Goal: Task Accomplishment & Management: Manage account settings

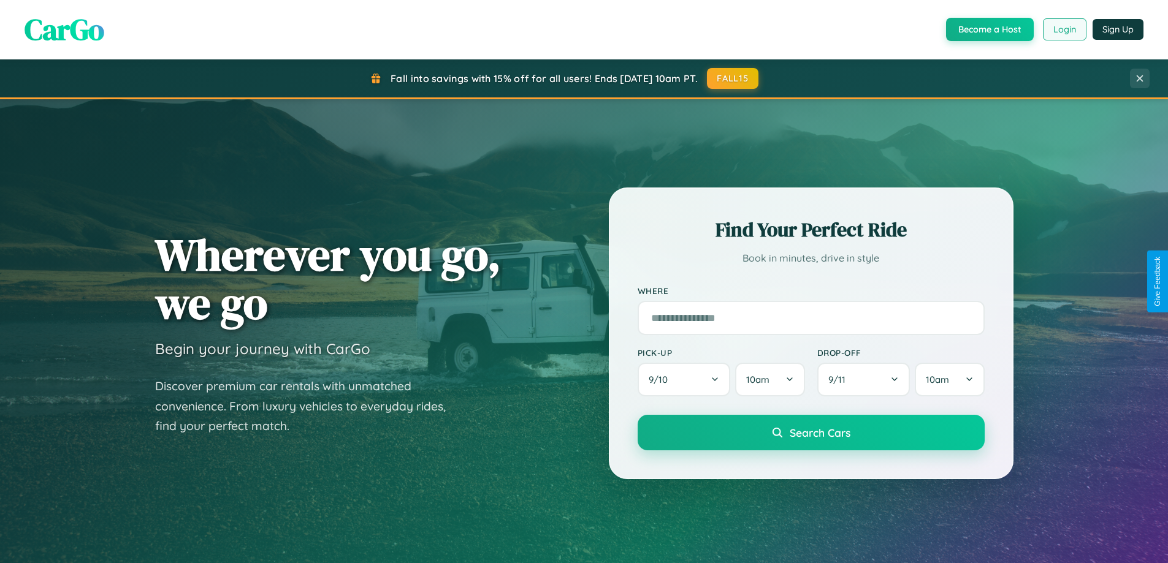
click at [1064, 29] on button "Login" at bounding box center [1065, 29] width 44 height 22
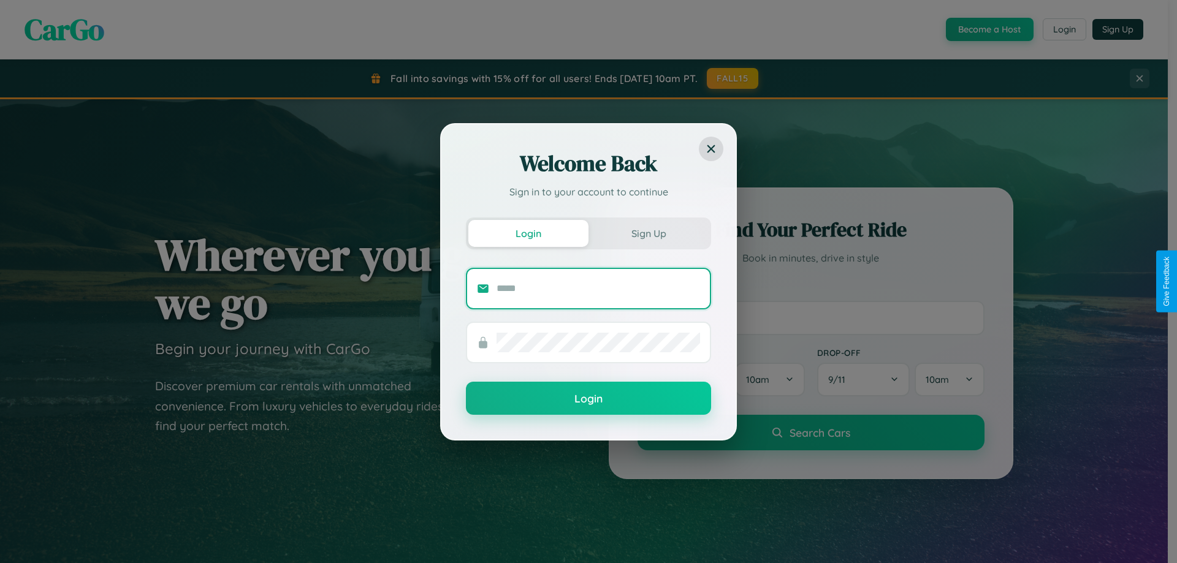
click at [598, 288] on input "text" at bounding box center [599, 289] width 204 height 20
type input "**********"
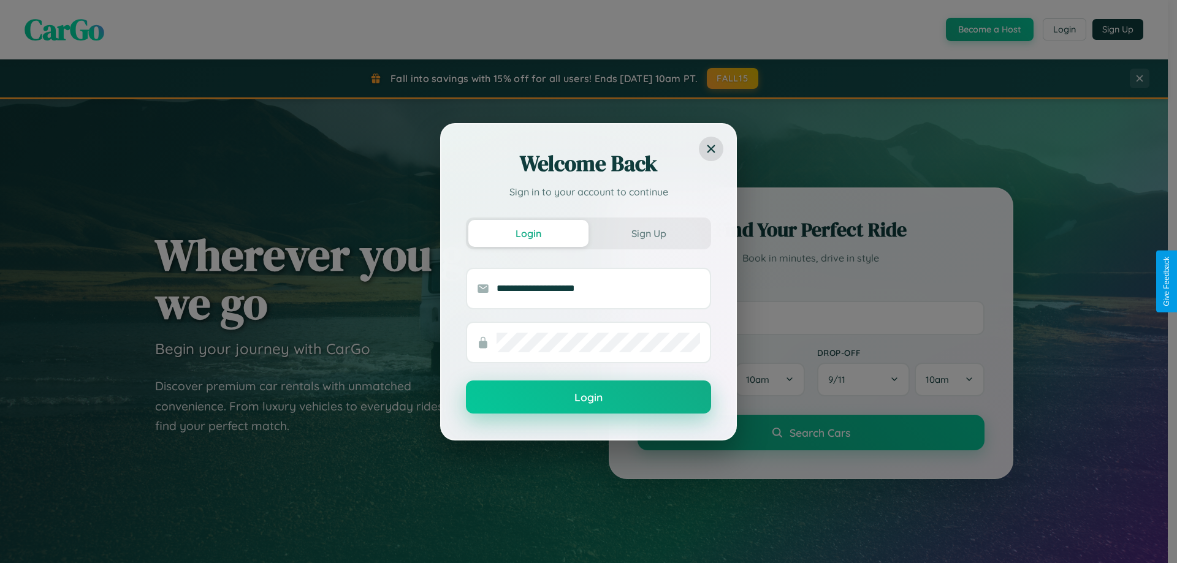
click at [589, 398] on button "Login" at bounding box center [588, 397] width 245 height 33
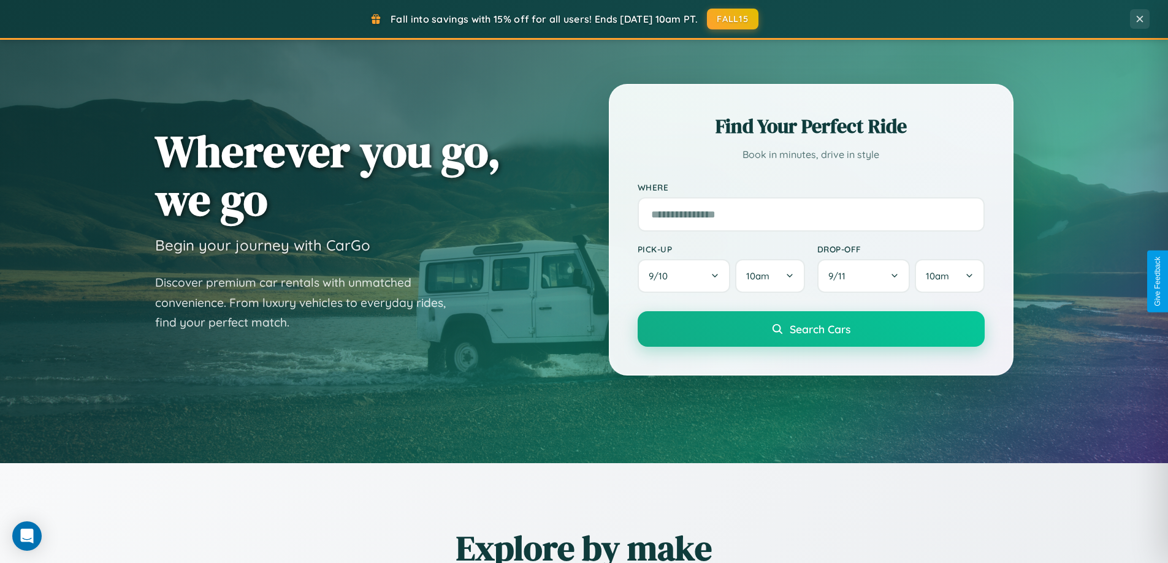
scroll to position [529, 0]
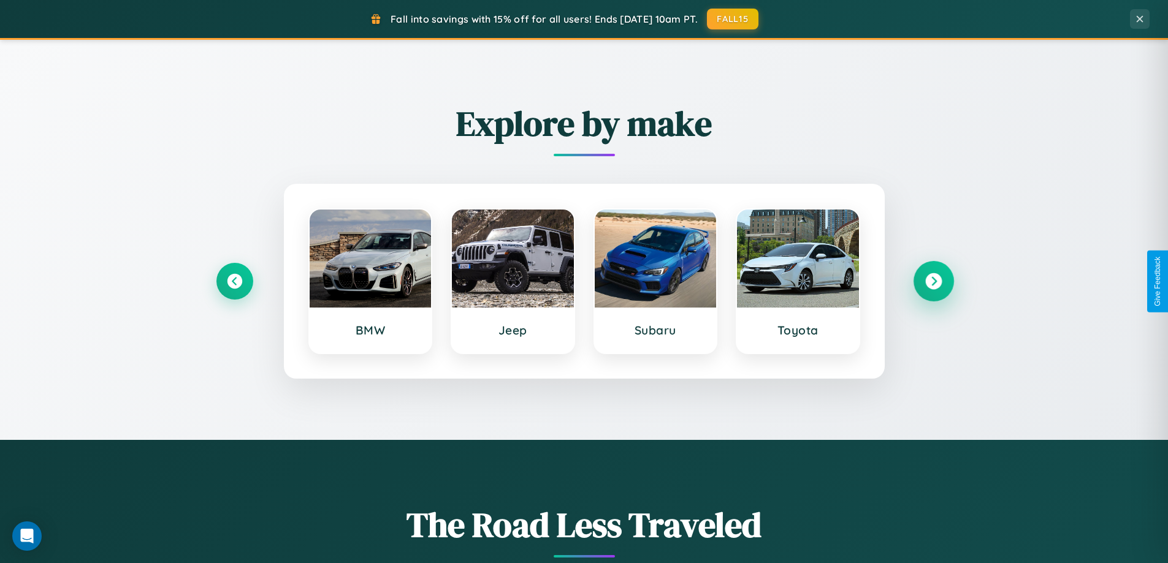
click at [933, 281] on icon at bounding box center [933, 281] width 17 height 17
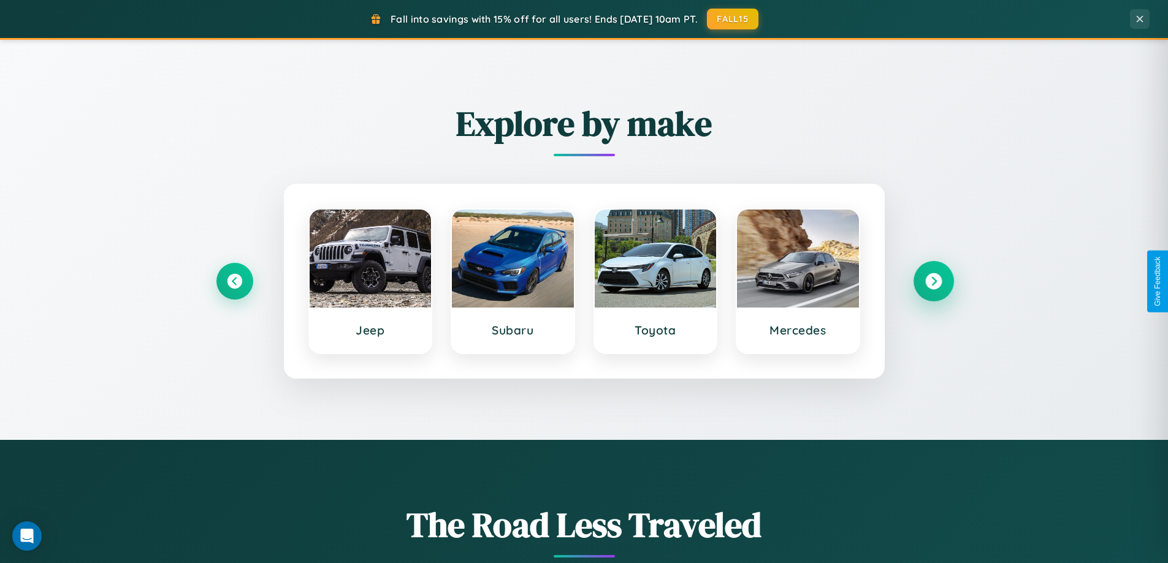
click at [933, 281] on icon at bounding box center [933, 281] width 17 height 17
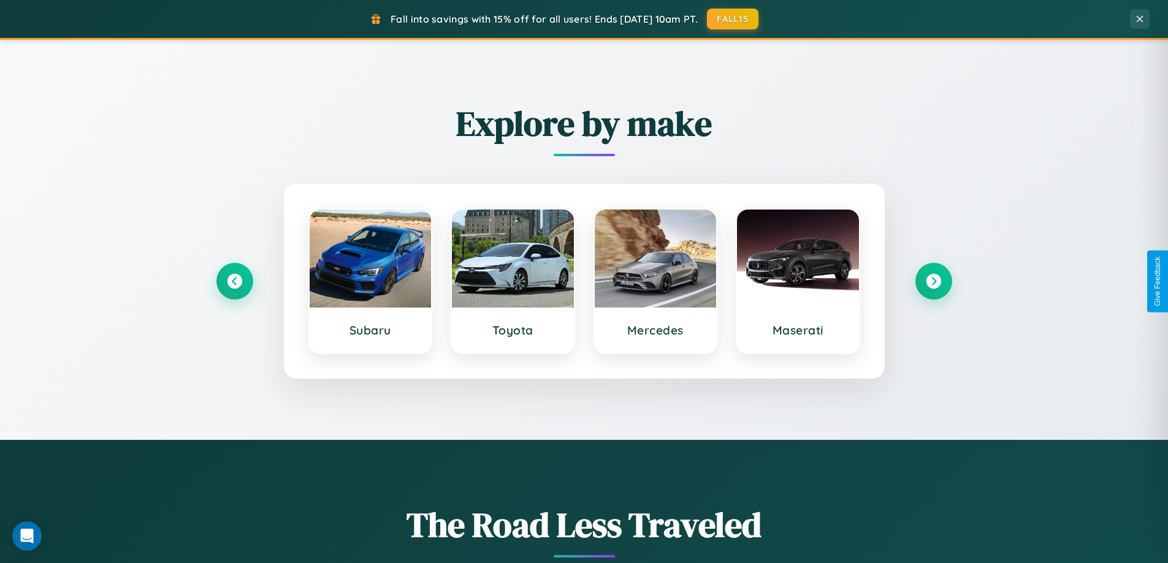
scroll to position [0, 0]
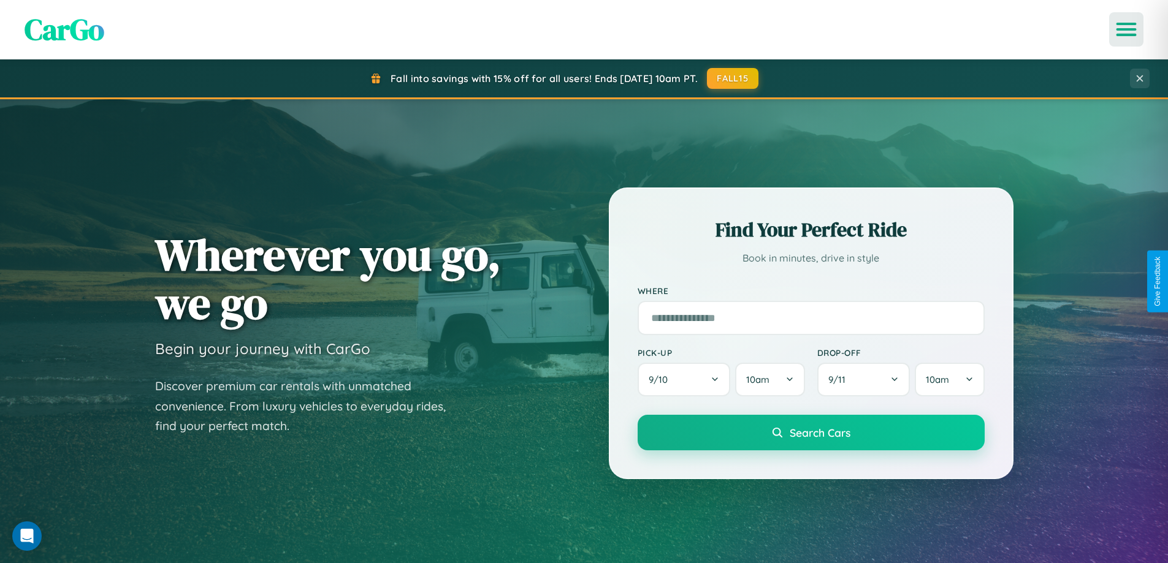
click at [1126, 29] on icon "Open menu" at bounding box center [1127, 29] width 18 height 11
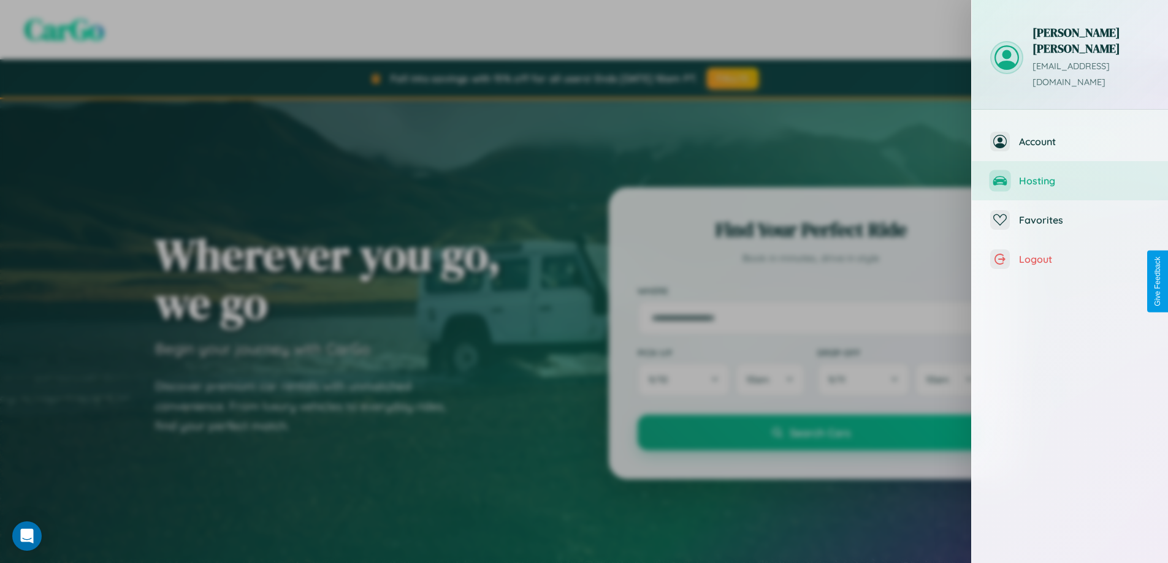
click at [1070, 175] on span "Hosting" at bounding box center [1084, 181] width 131 height 12
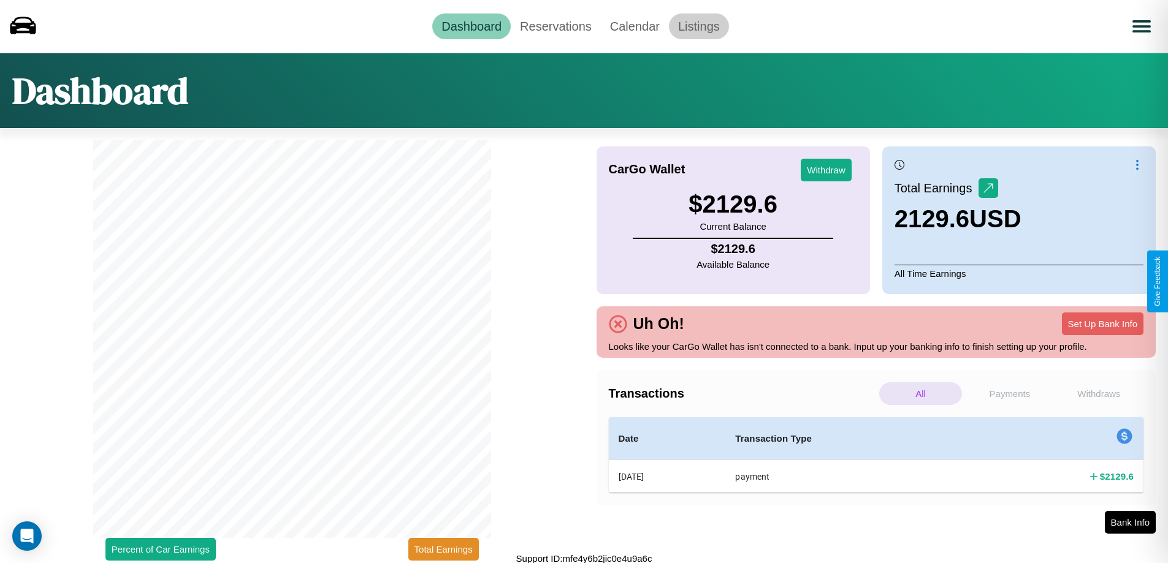
click at [698, 26] on link "Listings" at bounding box center [699, 26] width 60 height 26
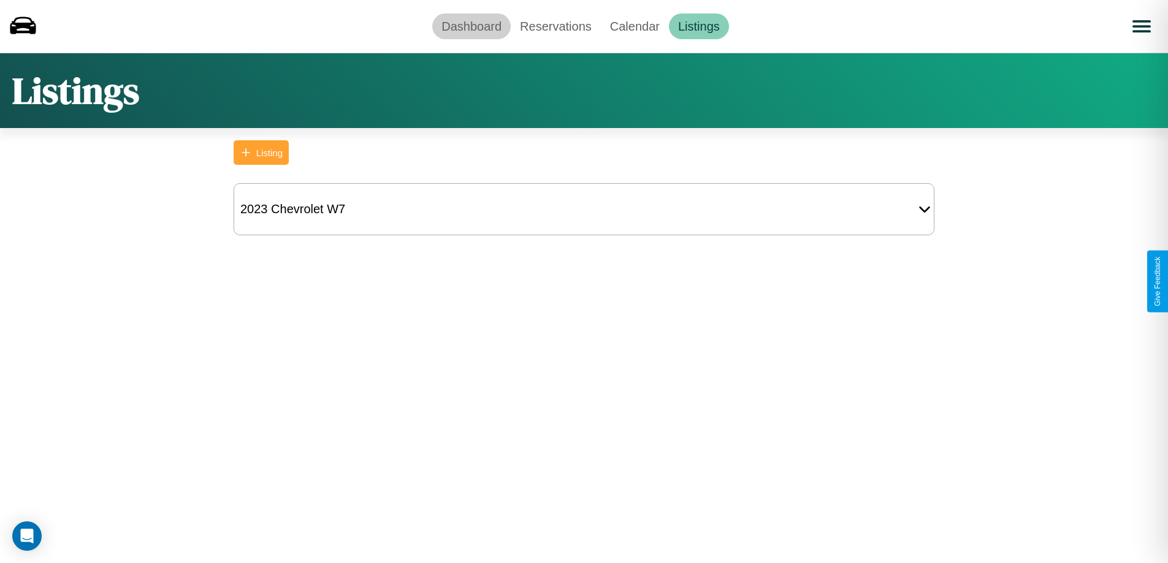
click at [472, 26] on link "Dashboard" at bounding box center [471, 26] width 78 height 26
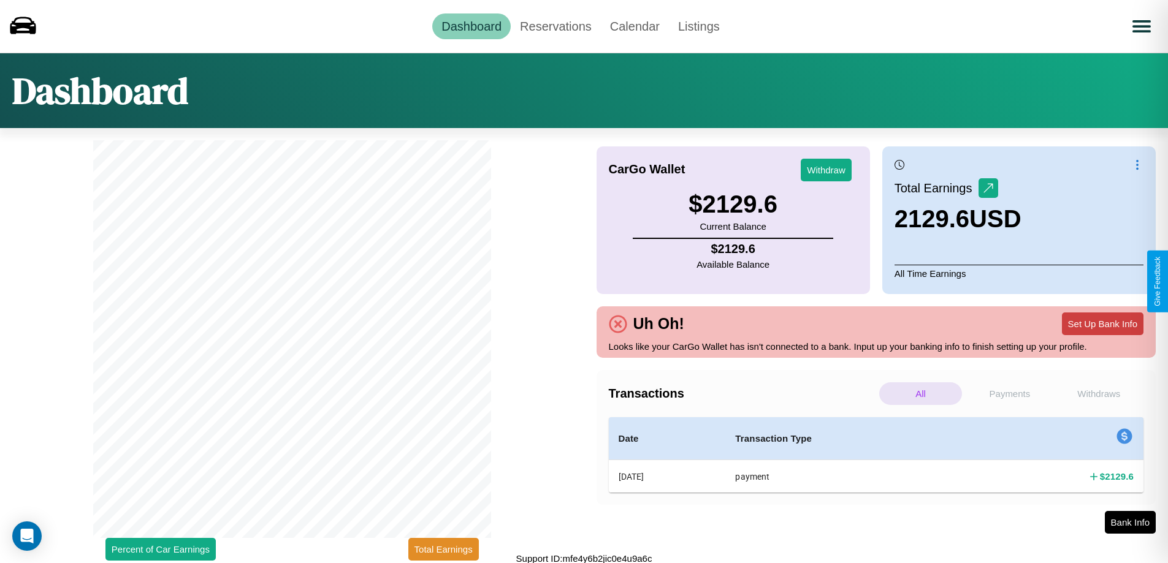
click at [1102, 324] on button "Set Up Bank Info" at bounding box center [1103, 324] width 82 height 23
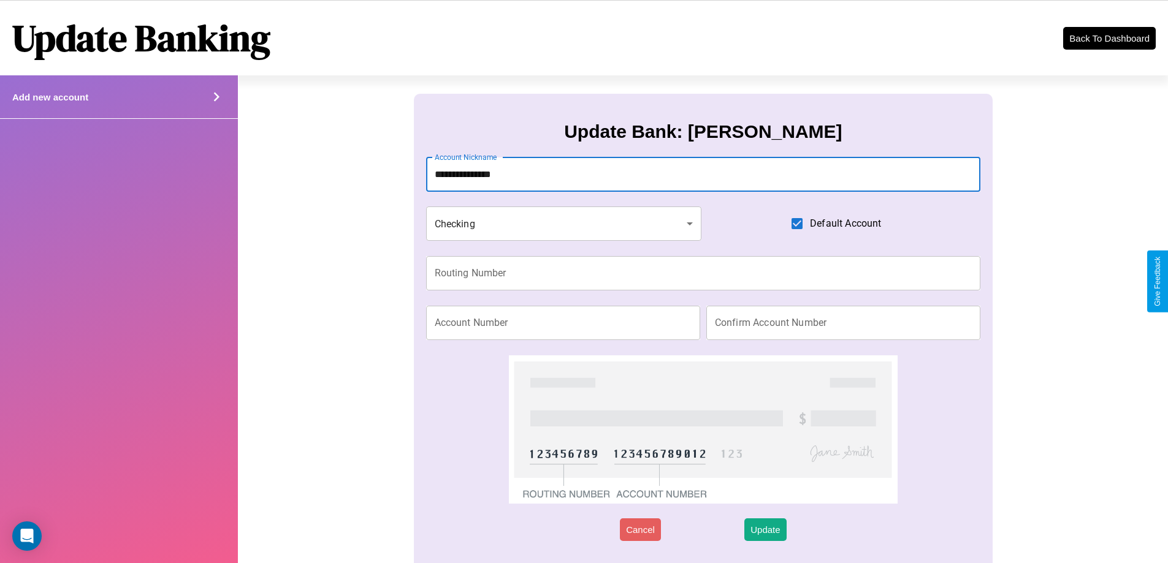
type input "**********"
